Goal: Ask a question

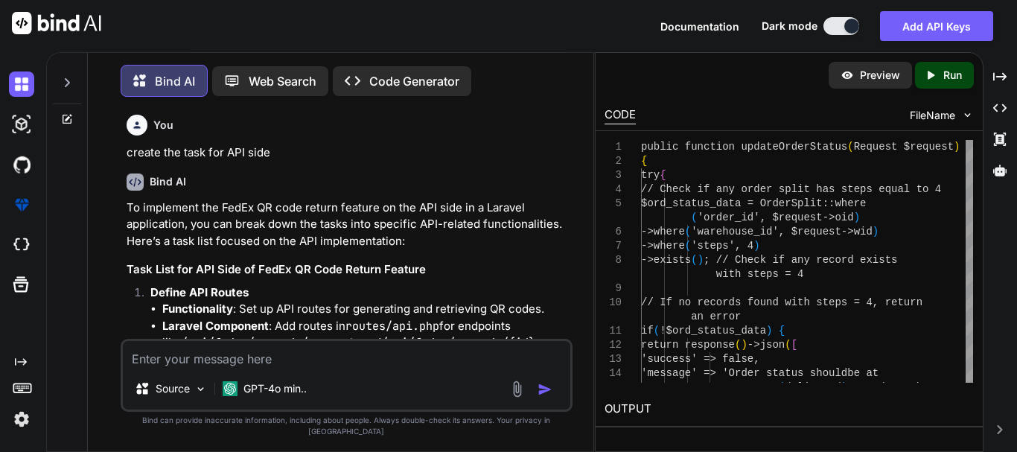
click at [271, 368] on textarea at bounding box center [347, 354] width 448 height 27
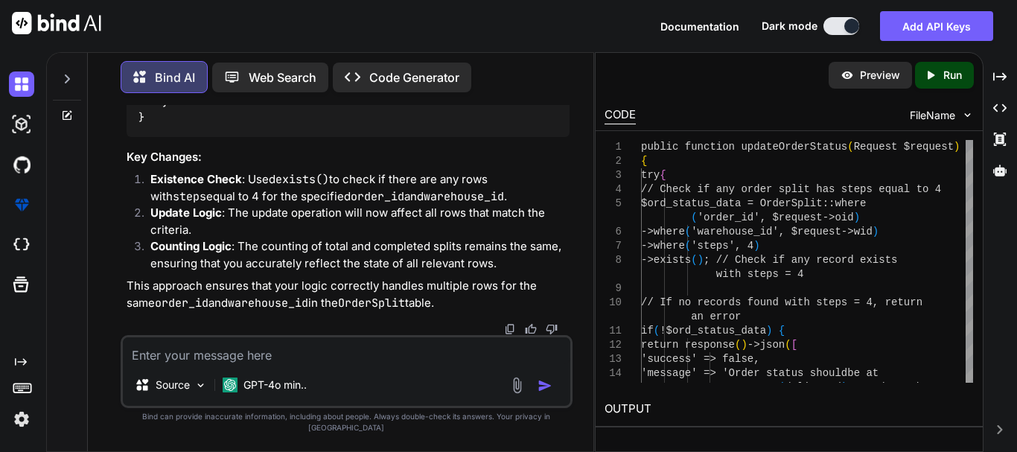
scroll to position [8880, 0]
click at [244, 364] on textarea at bounding box center [347, 350] width 448 height 27
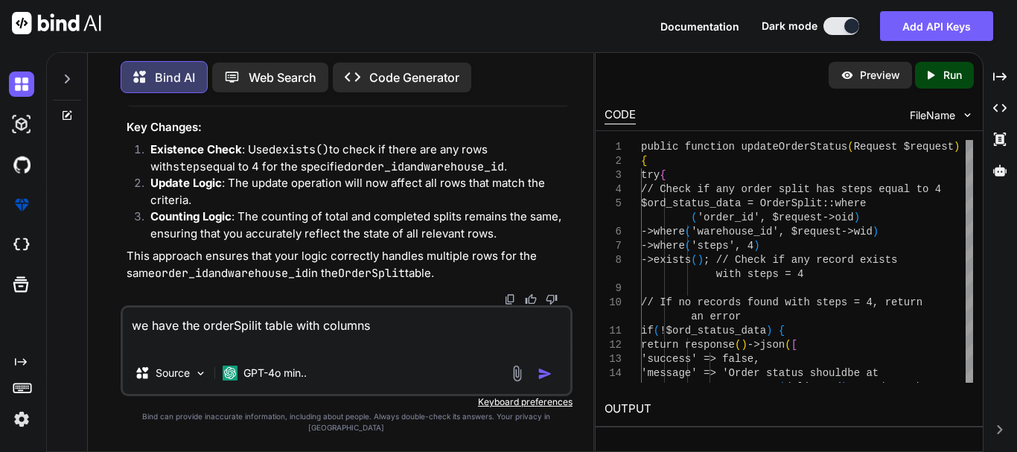
paste textarea "order_id order_item_id product_variation_id split_quantity warehouse_id steps p…"
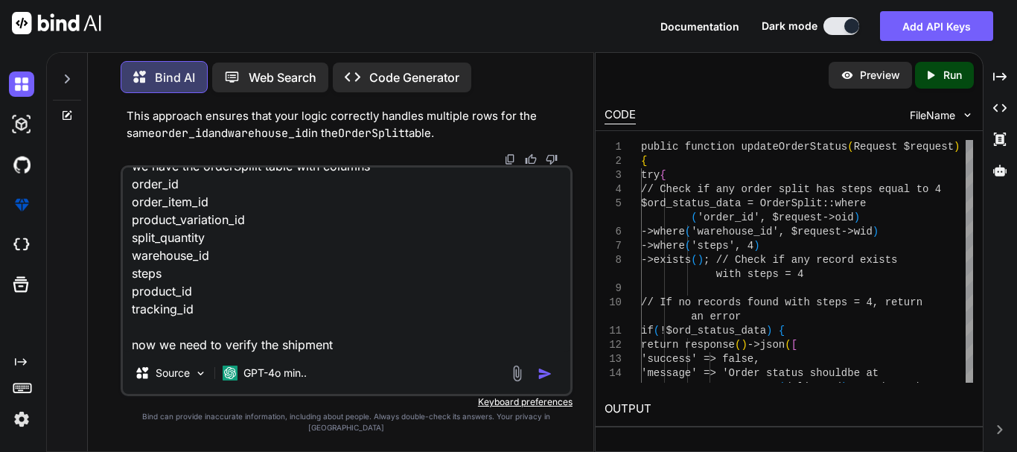
scroll to position [39, 0]
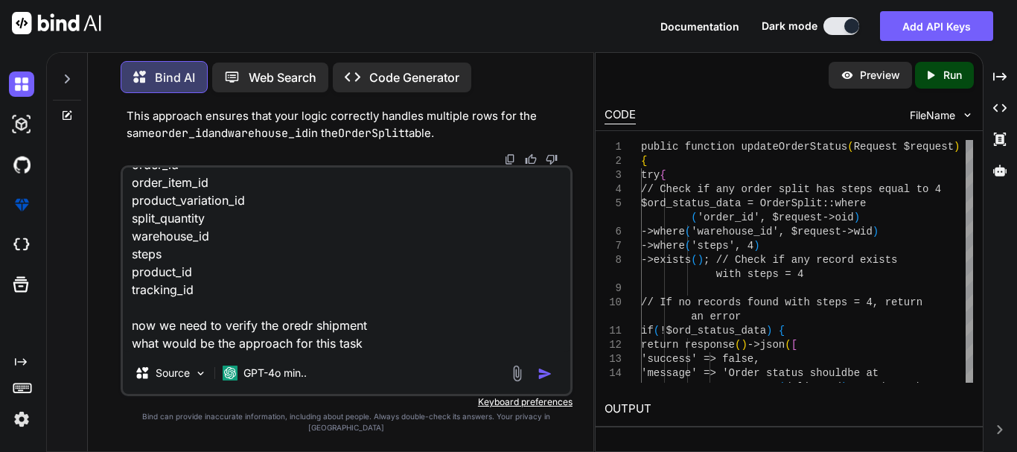
type textarea "we have the orderSpilit table with columns order_id order_item_id product_varia…"
click at [417, 352] on textarea "we have the orderSpilit table with columns order_id order_item_id product_varia…" at bounding box center [347, 260] width 448 height 185
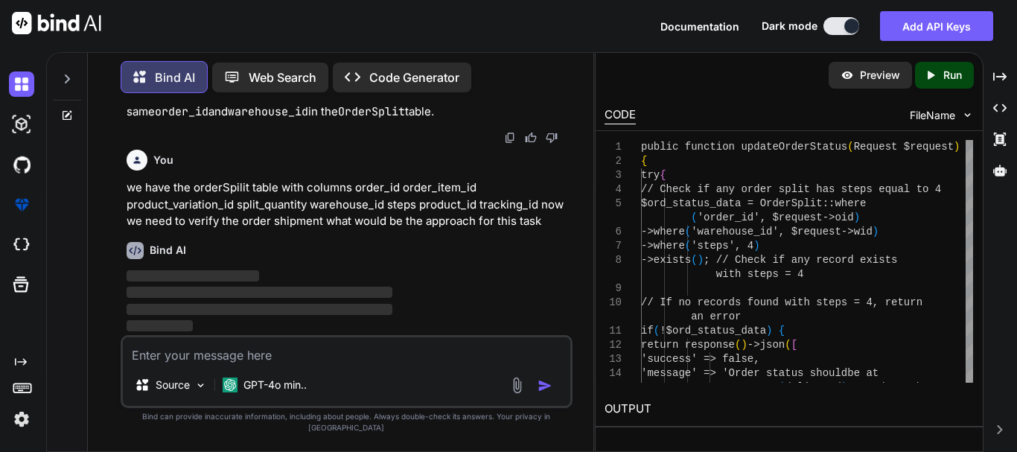
scroll to position [9071, 0]
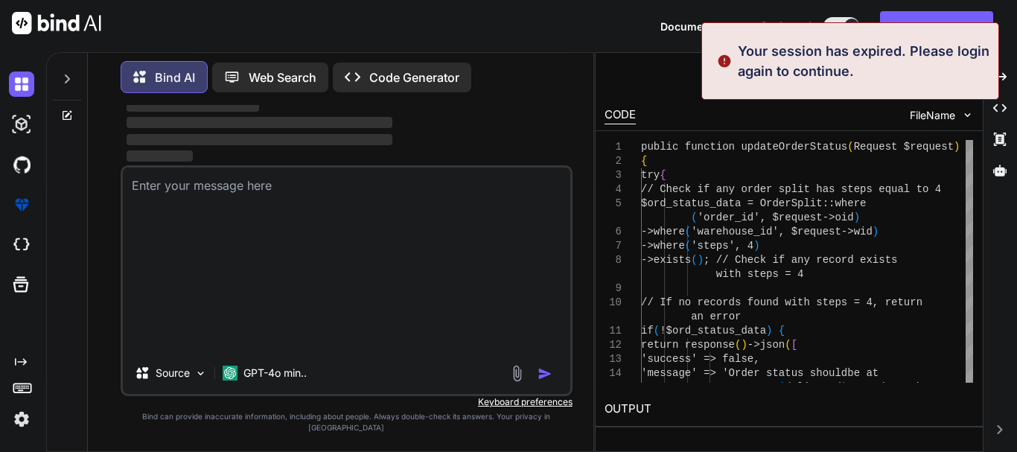
click at [269, 331] on textarea "we have the orderSpilit table with columns order_id order_item_id product_varia…" at bounding box center [347, 260] width 448 height 185
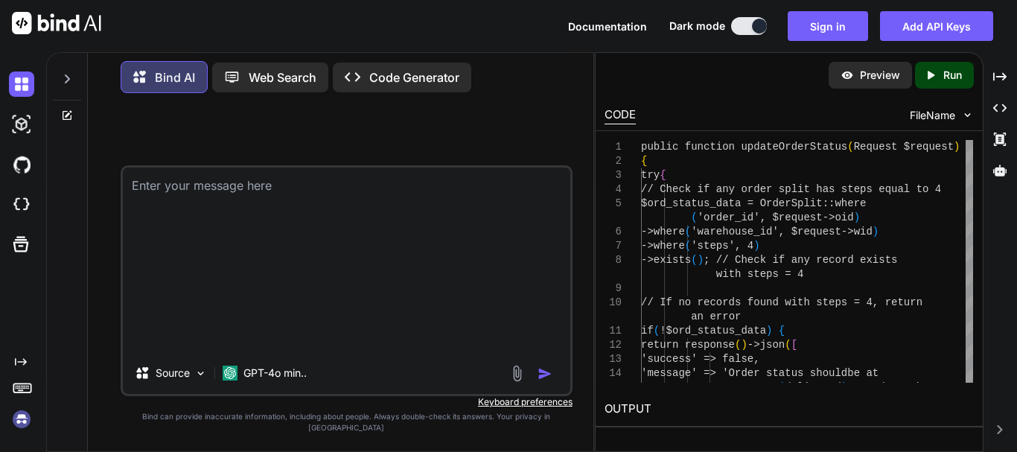
scroll to position [39, 0]
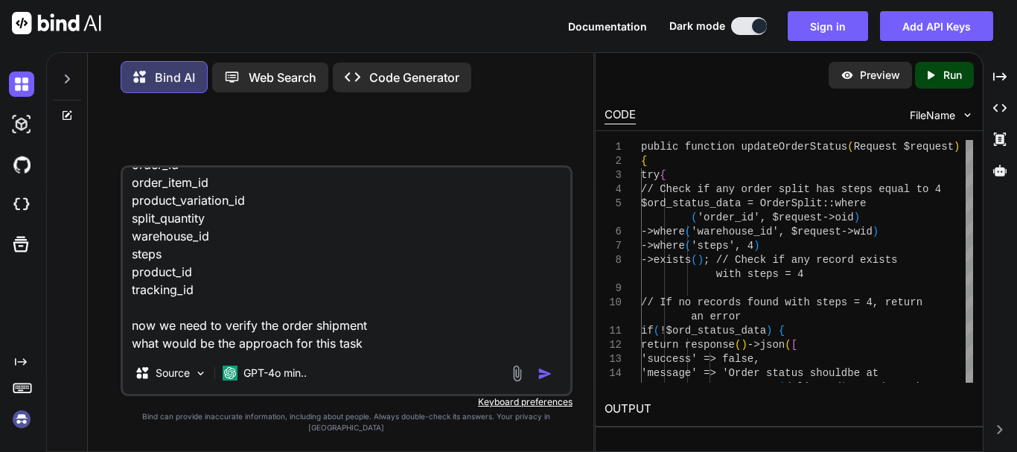
type textarea "we have the orderSpilit table with columns order_id order_item_id product_varia…"
click at [818, 20] on button "Sign in" at bounding box center [828, 26] width 80 height 30
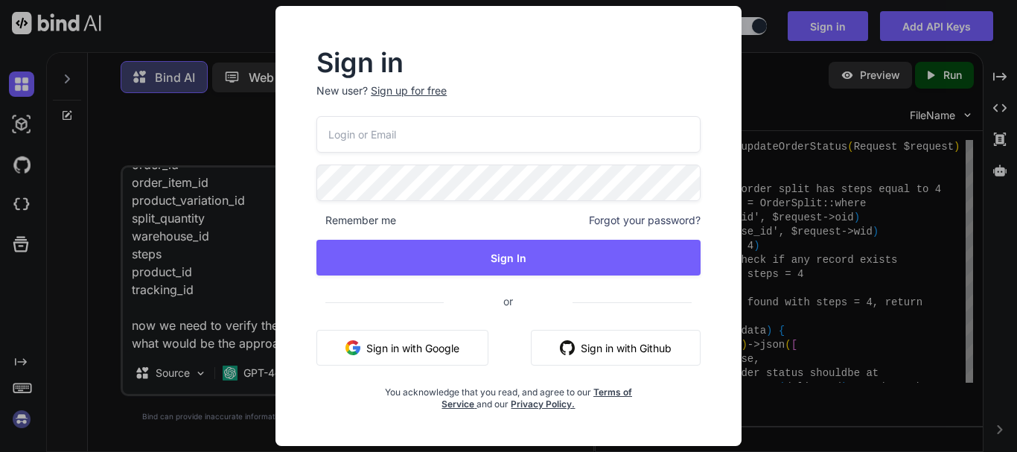
click at [384, 141] on input "email" at bounding box center [508, 134] width 384 height 36
type input "ru"
